Goal: Task Accomplishment & Management: Manage account settings

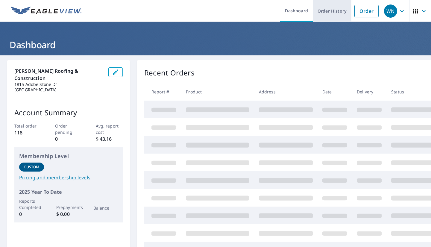
click at [320, 13] on link "Order History" at bounding box center [332, 11] width 39 height 22
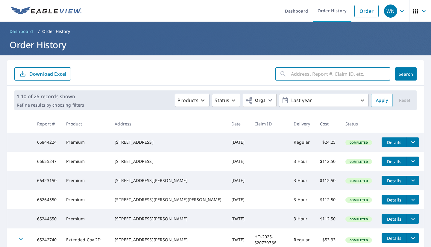
click at [299, 77] on input "text" at bounding box center [340, 74] width 99 height 17
type input "19022"
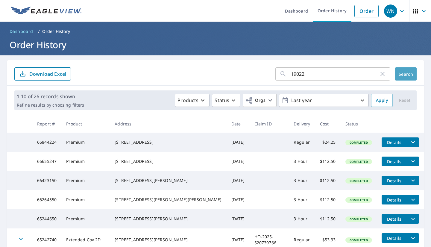
click at [401, 76] on span "Search" at bounding box center [406, 74] width 12 height 6
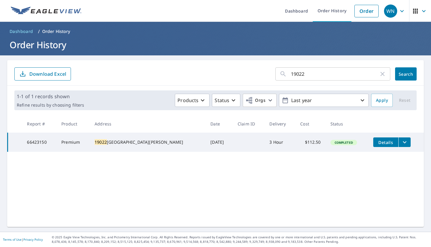
click at [401, 143] on icon "filesDropdownBtn-66423150" at bounding box center [404, 141] width 7 height 7
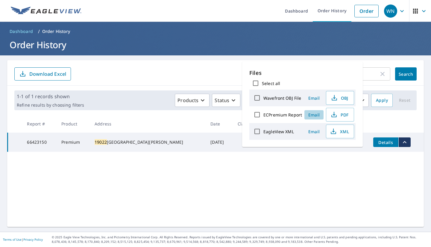
click at [313, 115] on span "Email" at bounding box center [314, 115] width 14 height 6
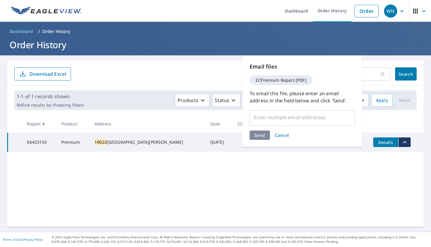
click at [262, 116] on input "text" at bounding box center [297, 117] width 91 height 11
click at [281, 118] on input "text" at bounding box center [297, 117] width 91 height 11
paste input "[EMAIL_ADDRESS][DOMAIN_NAME]"
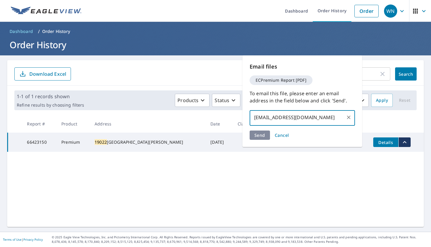
type input "[EMAIL_ADDRESS][DOMAIN_NAME]"
click at [302, 135] on div "Send Cancel" at bounding box center [301, 134] width 105 height 9
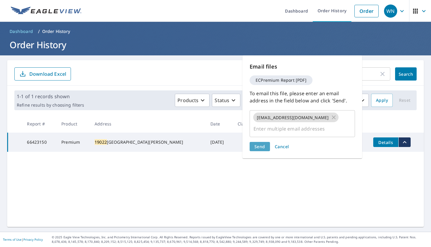
click at [258, 144] on span "Send" at bounding box center [259, 147] width 11 height 6
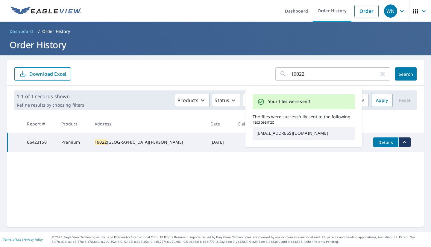
click at [367, 167] on div "19022 ​ Search Download Excel 1-1 of 1 records shown Refine results by choosing…" at bounding box center [215, 143] width 416 height 167
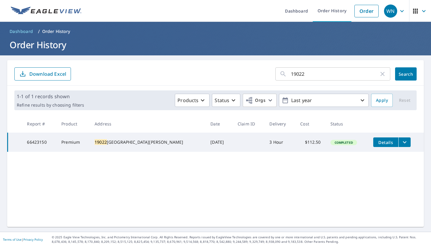
click at [401, 142] on icon "filesDropdownBtn-66423150" at bounding box center [404, 141] width 7 height 7
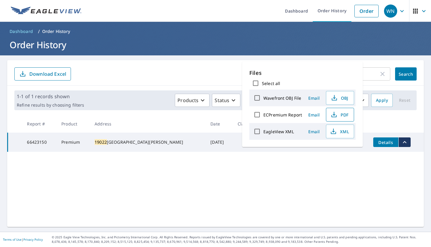
click at [342, 113] on span "PDF" at bounding box center [339, 114] width 19 height 7
